Goal: Transaction & Acquisition: Purchase product/service

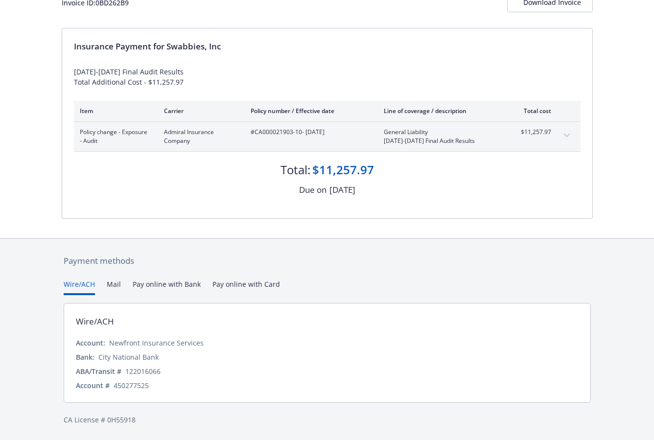
scroll to position [73, 0]
click at [177, 284] on button "Pay online with Bank" at bounding box center [167, 288] width 68 height 16
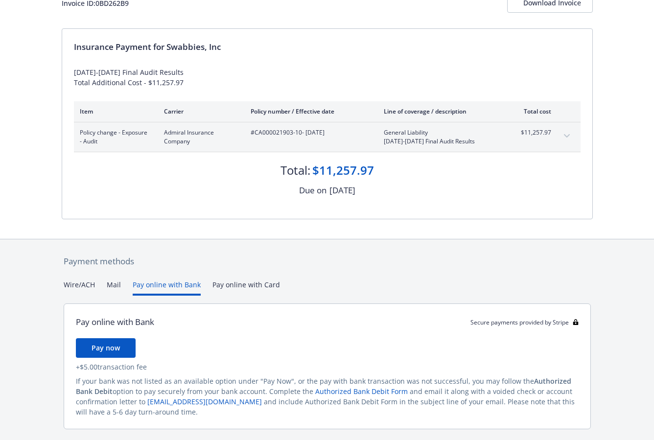
click at [107, 343] on span "Pay now" at bounding box center [106, 347] width 28 height 9
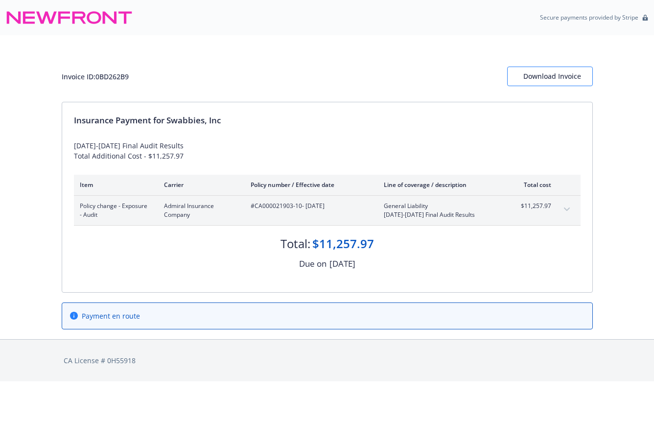
click at [556, 78] on div "Download Invoice" at bounding box center [550, 76] width 53 height 19
